Goal: Obtain resource: Download file/media

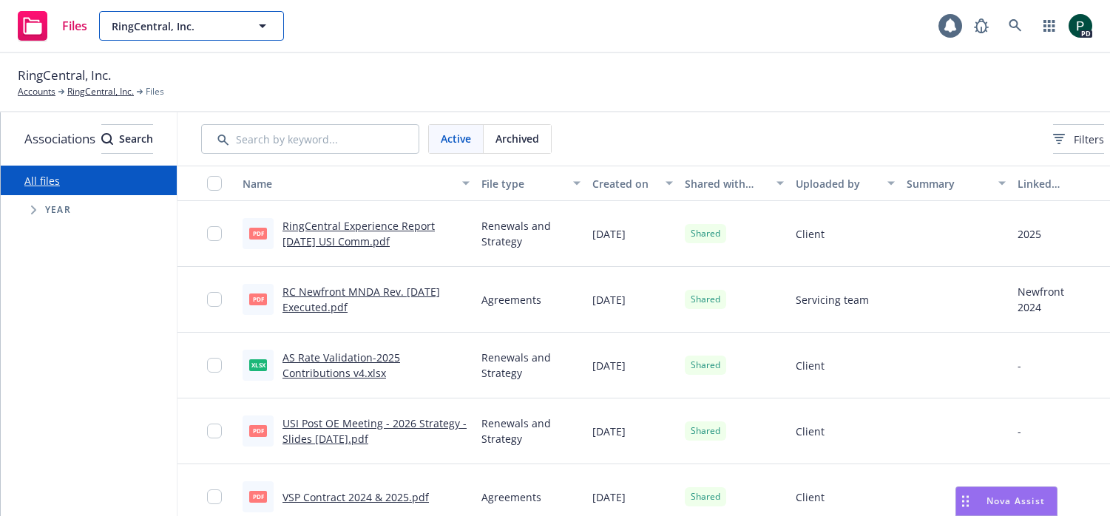
drag, startPoint x: 211, startPoint y: 21, endPoint x: 208, endPoint y: 27, distance: 7.6
click at [211, 21] on span "RingCentral, Inc." at bounding box center [176, 26] width 128 height 16
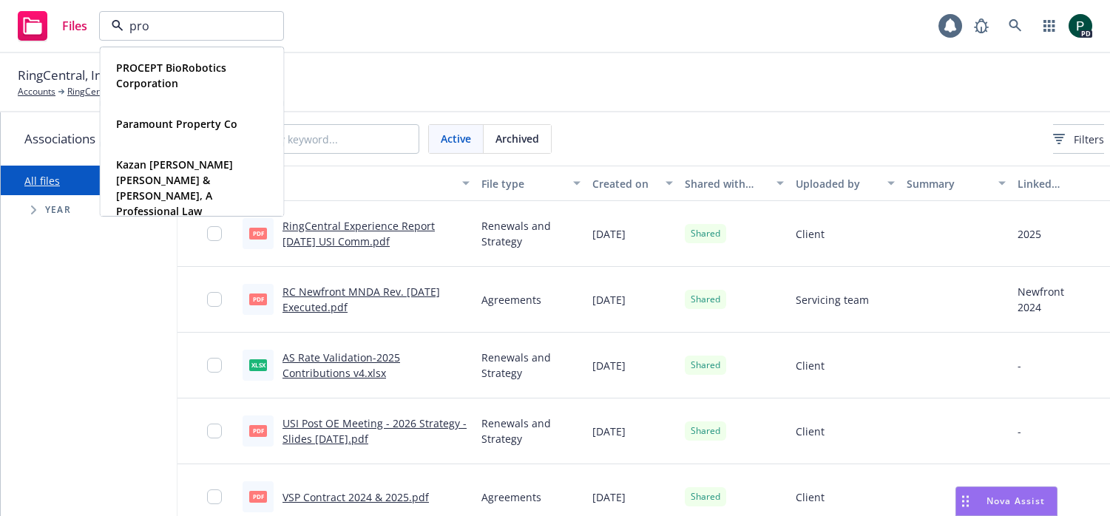
type input "proc"
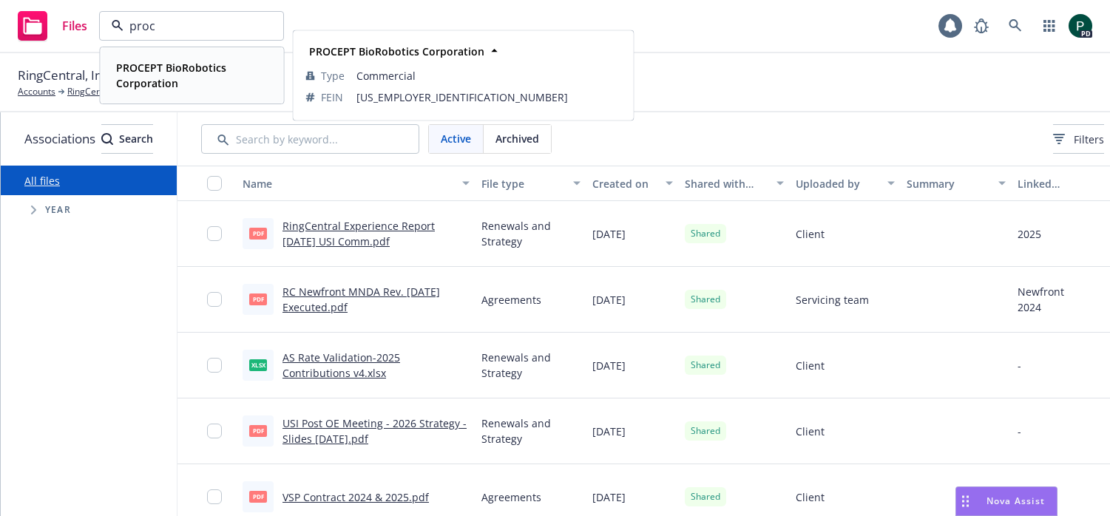
click at [206, 66] on strong "PROCEPT BioRobotics Corporation" at bounding box center [171, 76] width 110 height 30
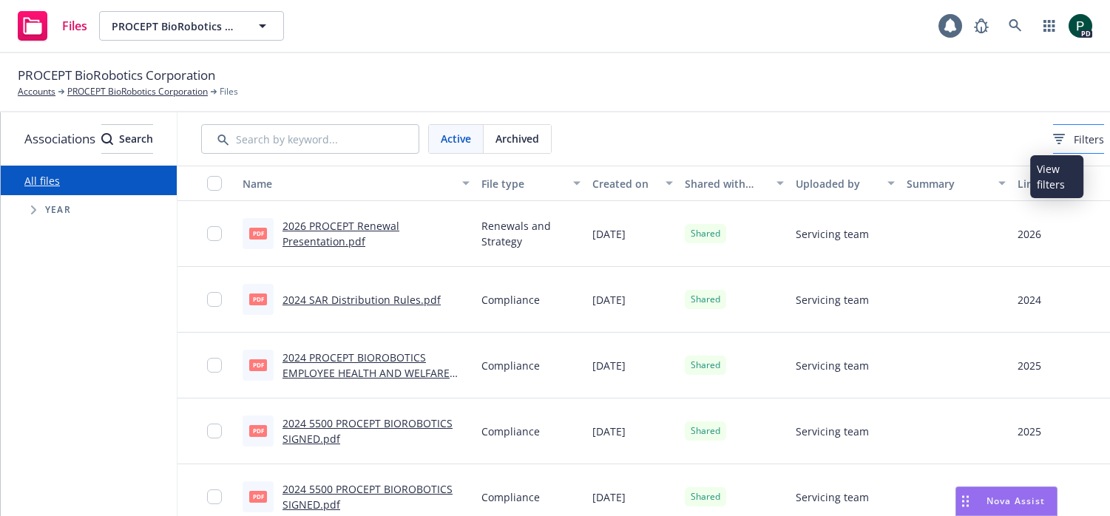
click at [1073, 140] on span "Filters" at bounding box center [1088, 140] width 30 height 16
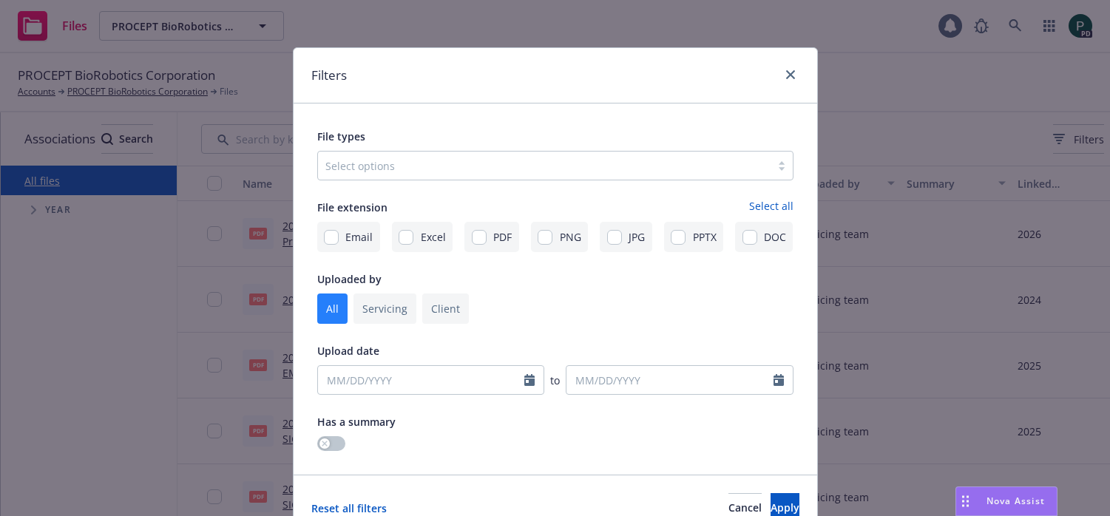
click at [504, 164] on div at bounding box center [544, 166] width 438 height 18
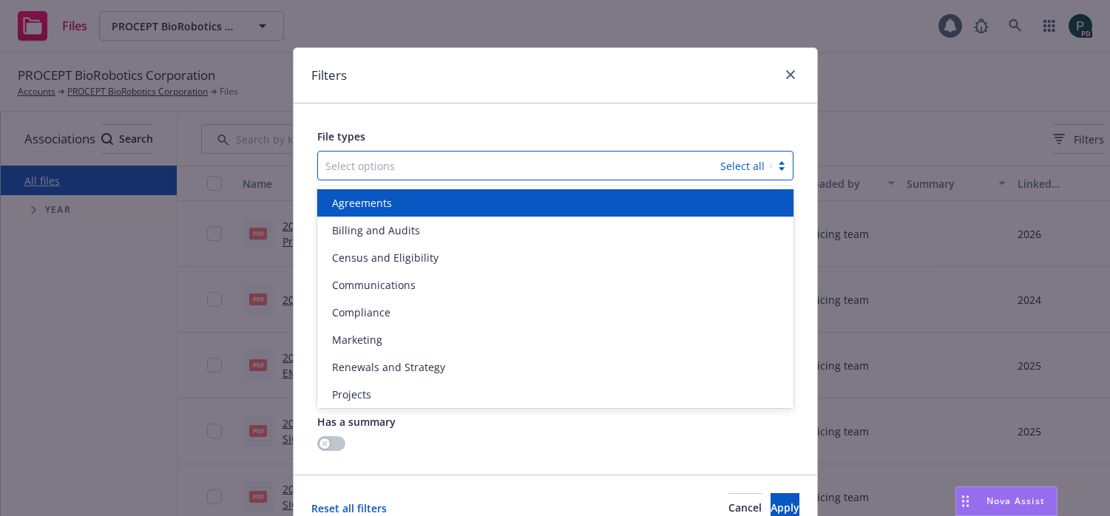
click at [496, 206] on div "Agreements" at bounding box center [555, 203] width 458 height 16
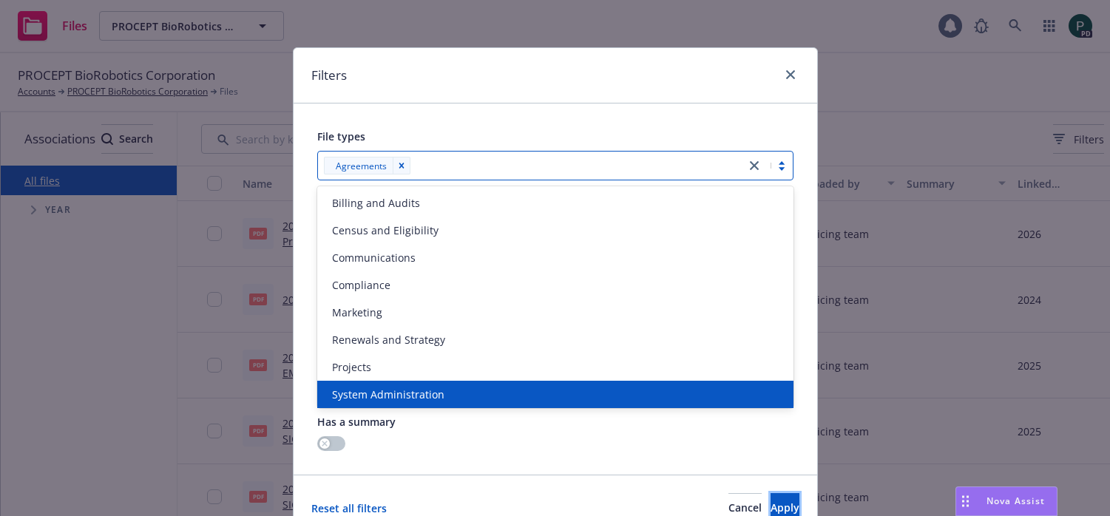
click at [770, 506] on span "Apply" at bounding box center [784, 507] width 29 height 14
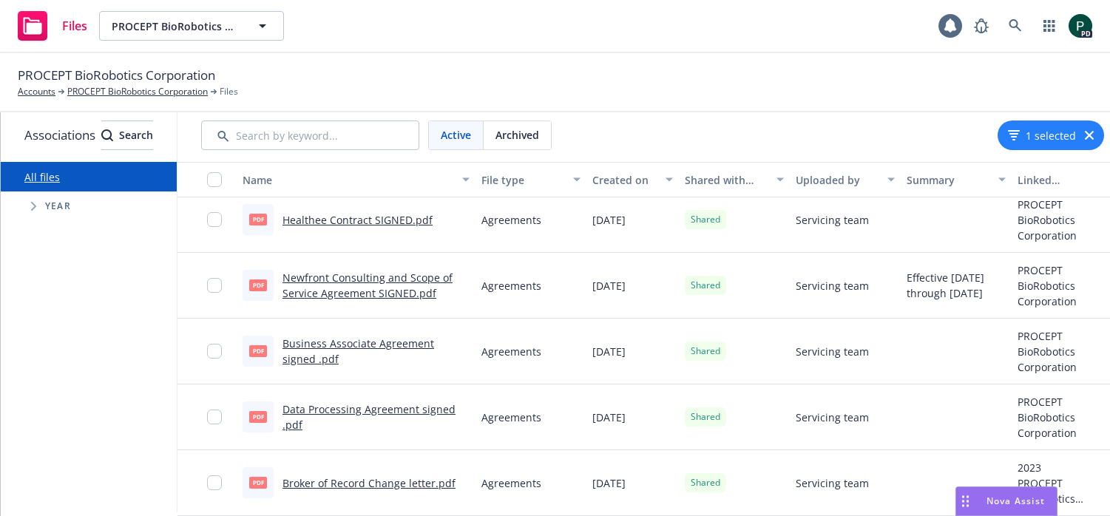
scroll to position [4, 4]
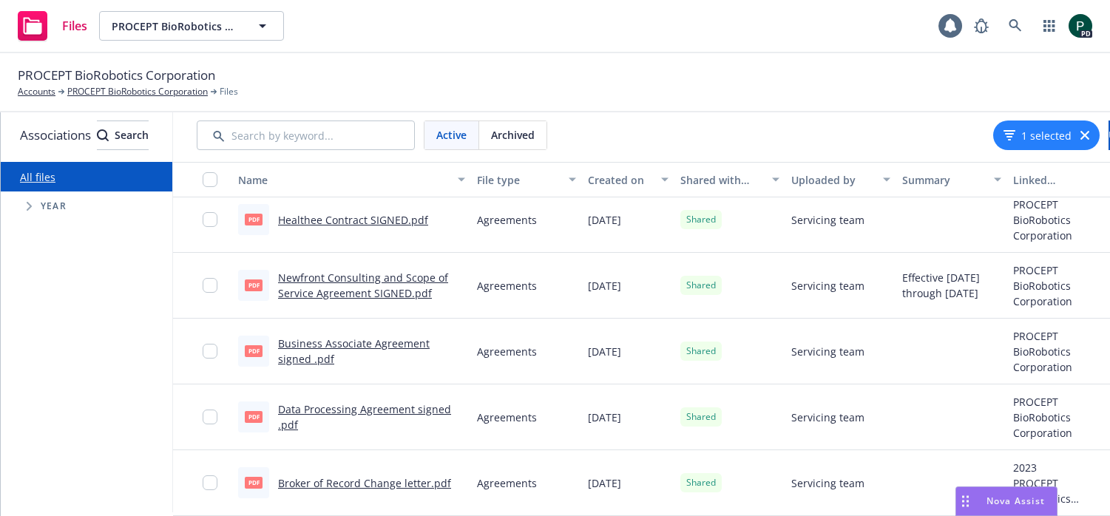
click at [396, 294] on link "Newfront Consulting and Scope of Service Agreement SIGNED.pdf" at bounding box center [363, 286] width 170 height 30
